Goal: Use online tool/utility: Use online tool/utility

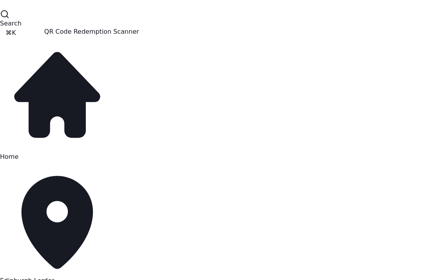
click at [54, 36] on div "QR Code Redemption Scanner QR Code Redemption Scanner" at bounding box center [91, 31] width 95 height 9
